Goal: Information Seeking & Learning: Learn about a topic

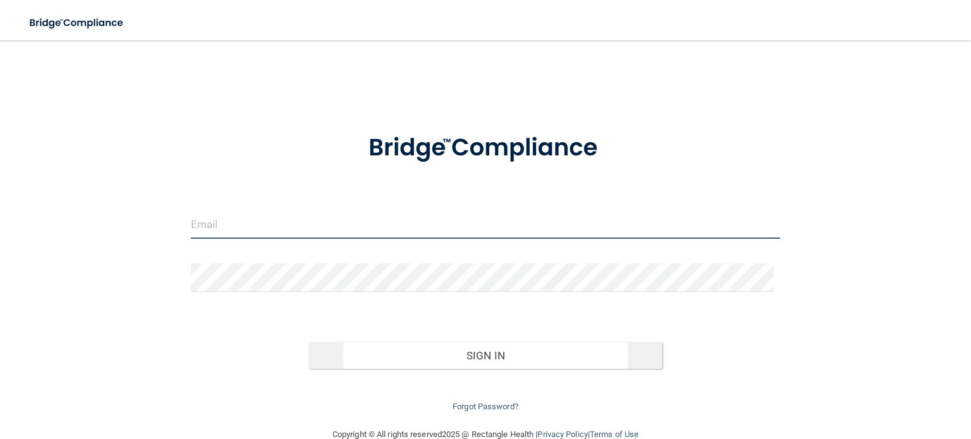
type input "sangiello@rectanglehealth.com"
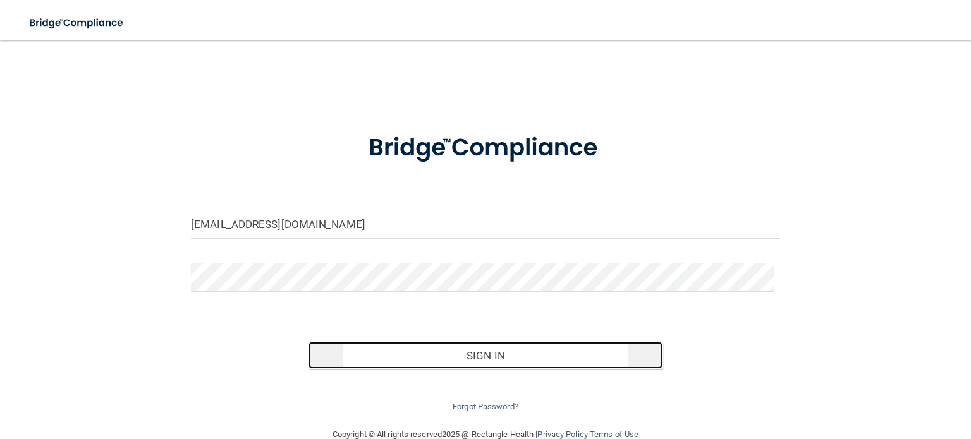
click at [465, 363] on button "Sign In" at bounding box center [484, 356] width 353 height 28
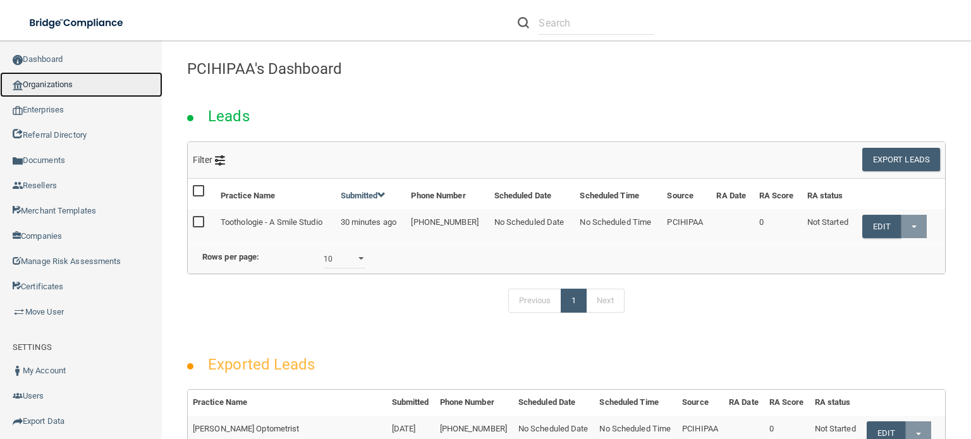
click at [70, 89] on link "Organizations" at bounding box center [81, 84] width 162 height 25
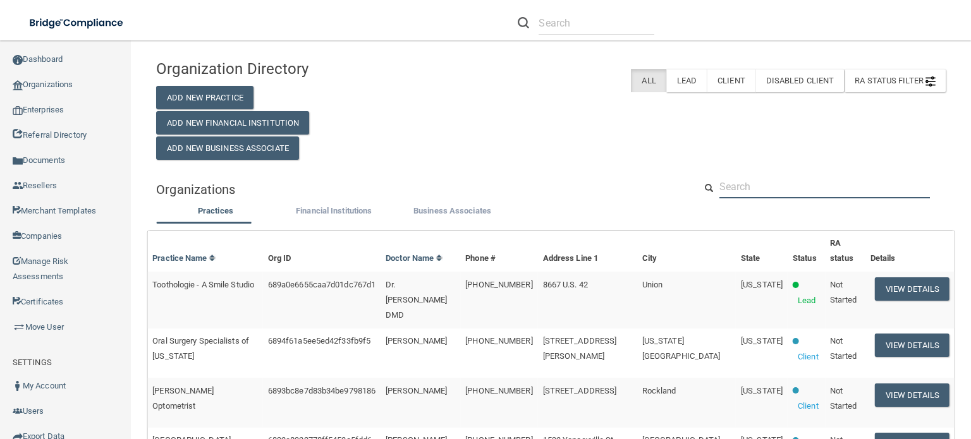
click at [779, 188] on input "text" at bounding box center [824, 186] width 211 height 23
paste input "(307) 347-2525"
type input "(307) 347-2525"
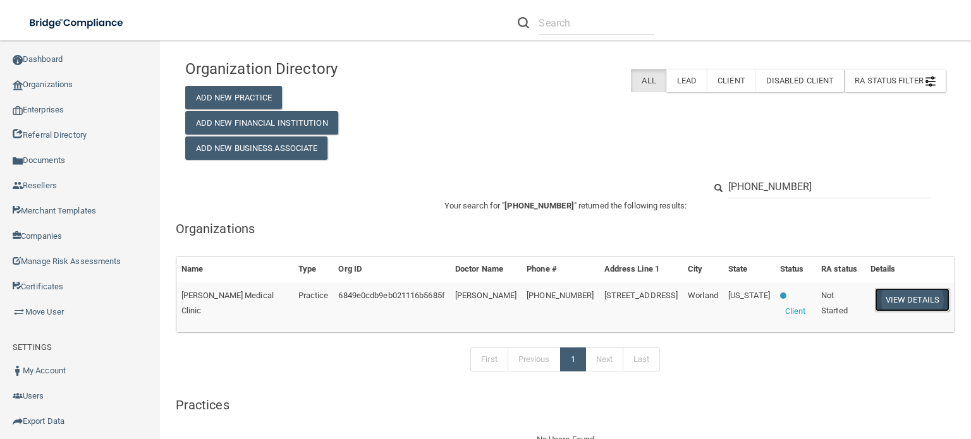
click at [901, 302] on button "View Details" at bounding box center [912, 299] width 75 height 23
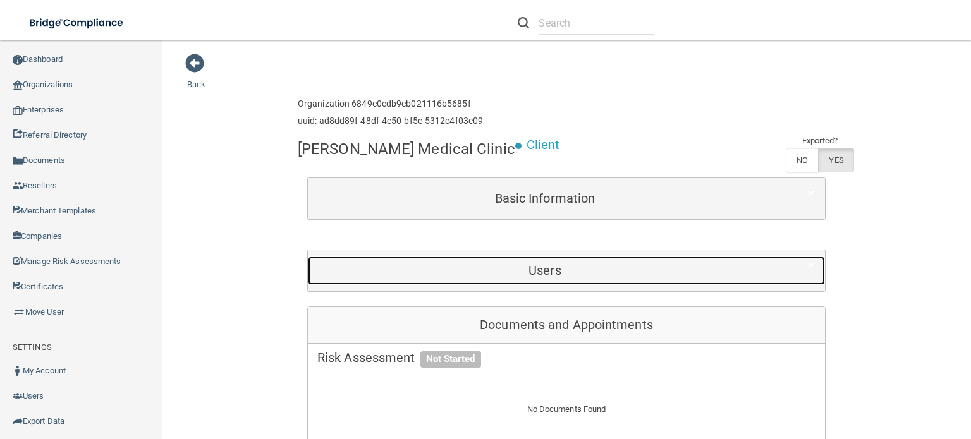
click at [561, 269] on h5 "Users" at bounding box center [544, 271] width 455 height 14
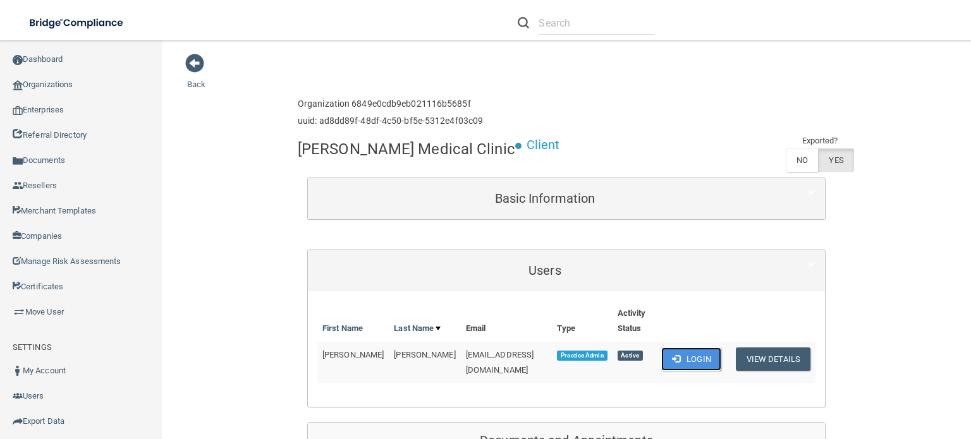
click at [690, 348] on button "Login" at bounding box center [691, 359] width 60 height 23
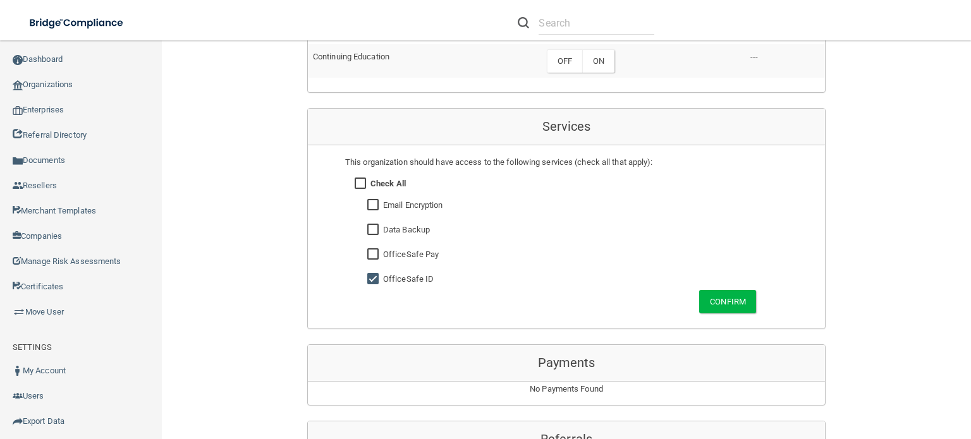
scroll to position [1052, 0]
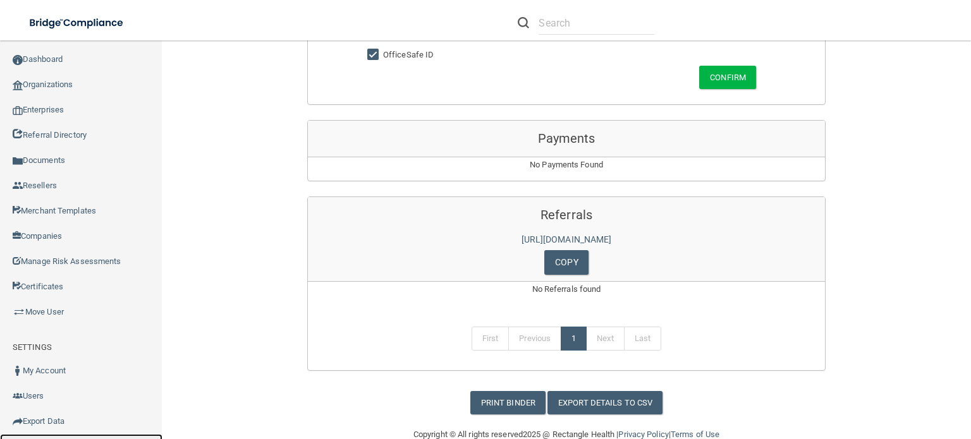
click at [63, 437] on link "Sign Out" at bounding box center [81, 446] width 162 height 25
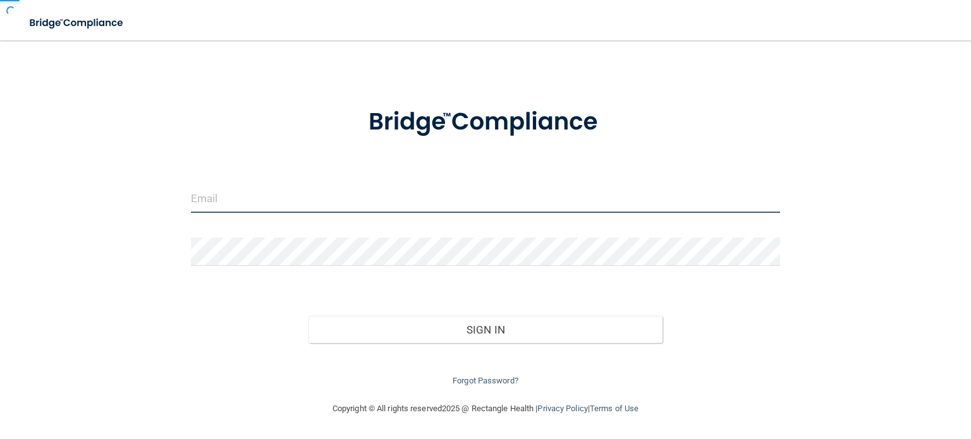
type input "sangiello@rectanglehealth.com"
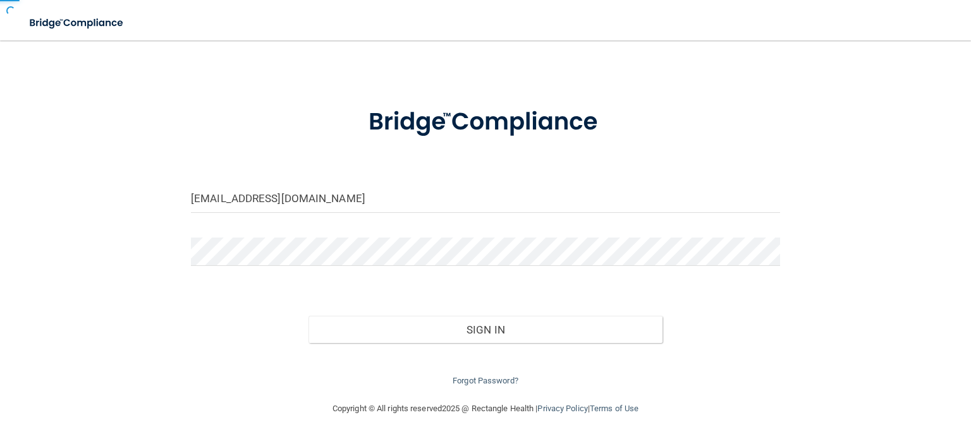
scroll to position [25, 0]
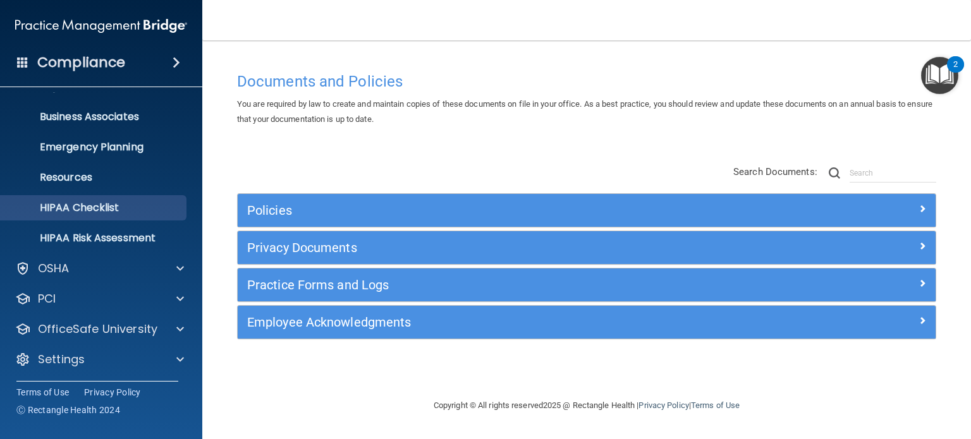
scroll to position [85, 0]
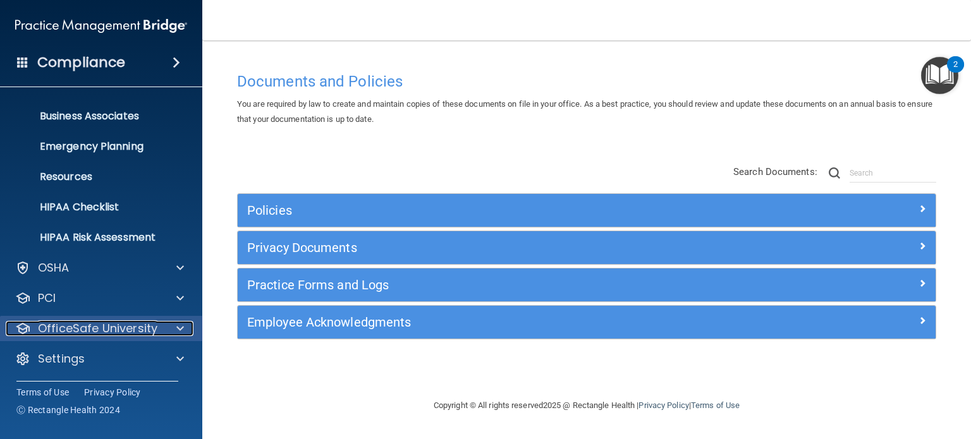
click at [180, 333] on span at bounding box center [180, 328] width 8 height 15
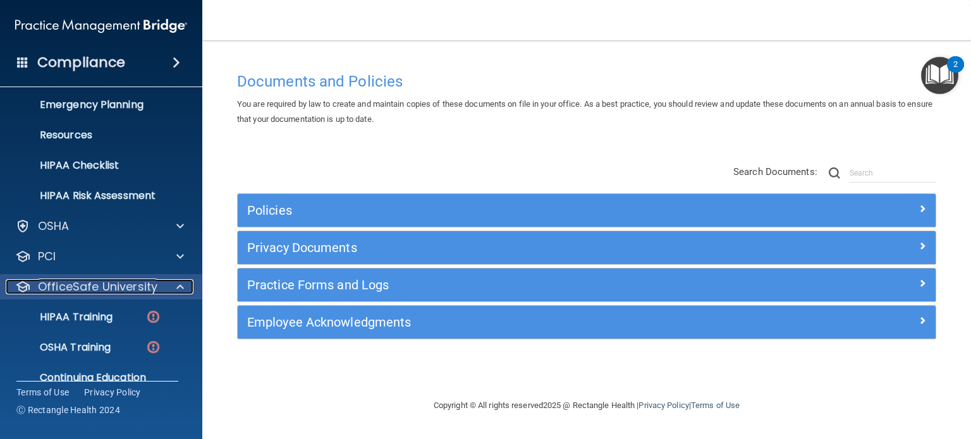
scroll to position [176, 0]
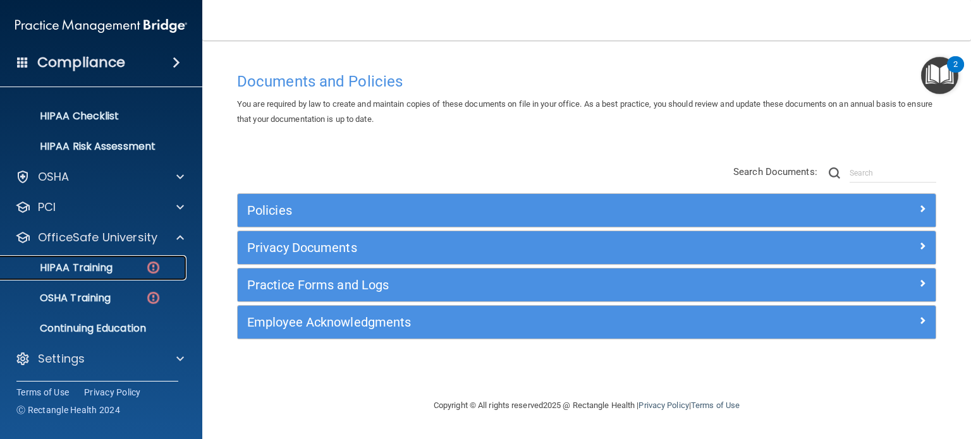
click at [152, 262] on img at bounding box center [153, 268] width 16 height 16
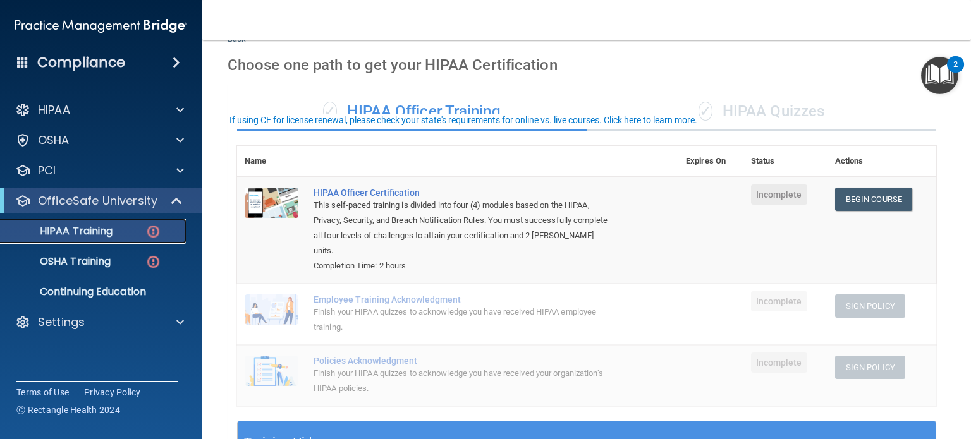
scroll to position [126, 0]
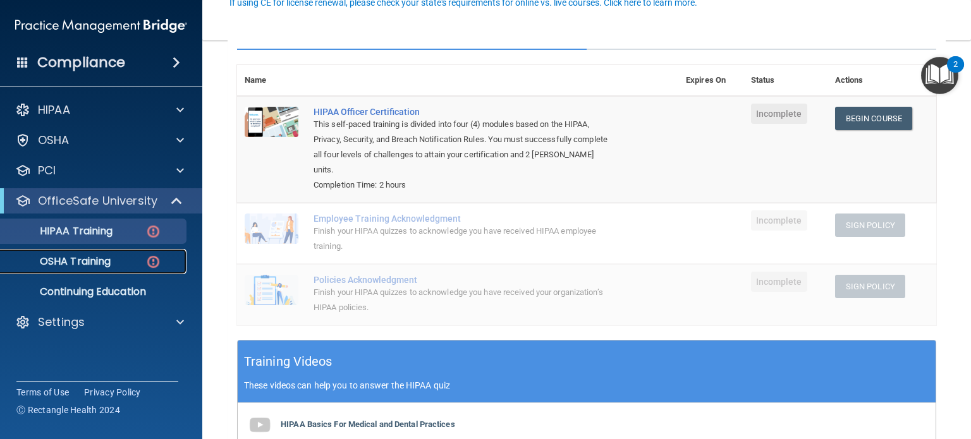
click at [102, 264] on p "OSHA Training" at bounding box center [59, 261] width 102 height 13
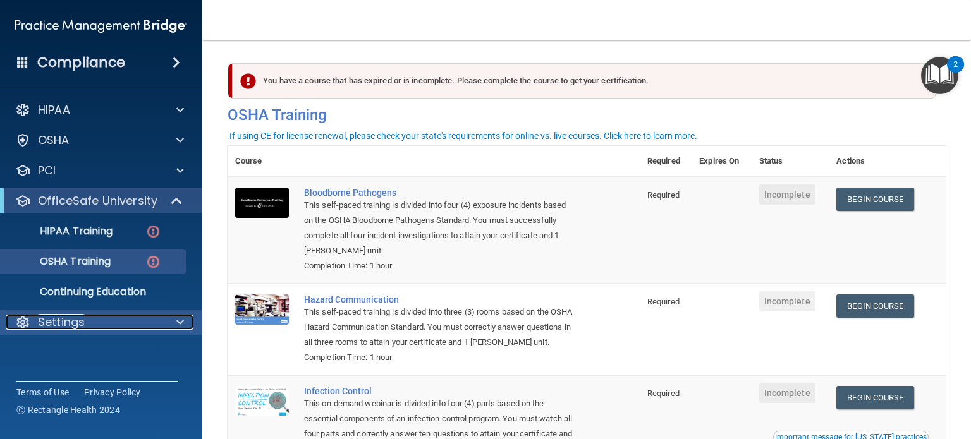
click at [180, 322] on span at bounding box center [180, 322] width 8 height 15
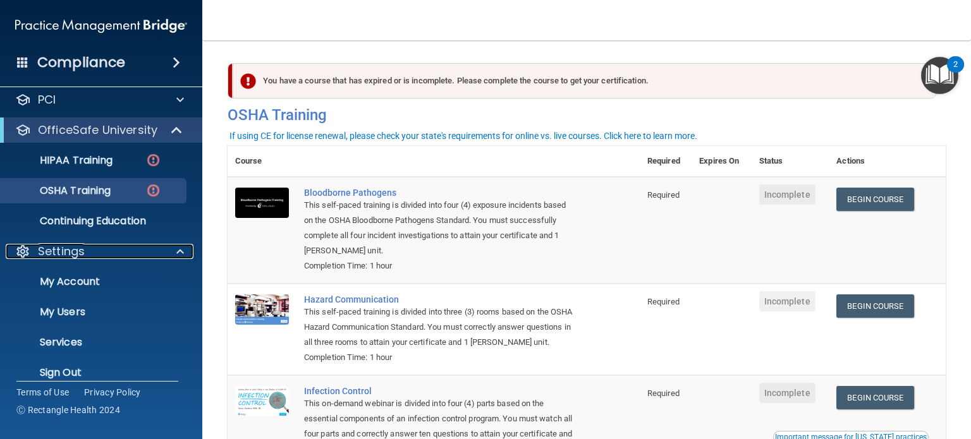
scroll to position [85, 0]
